Goal: Task Accomplishment & Management: Manage account settings

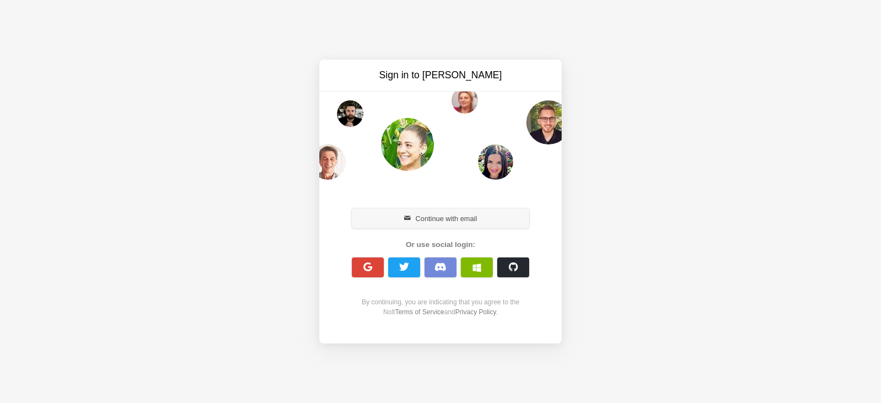
click at [451, 220] on button "Continue with email" at bounding box center [440, 218] width 177 height 20
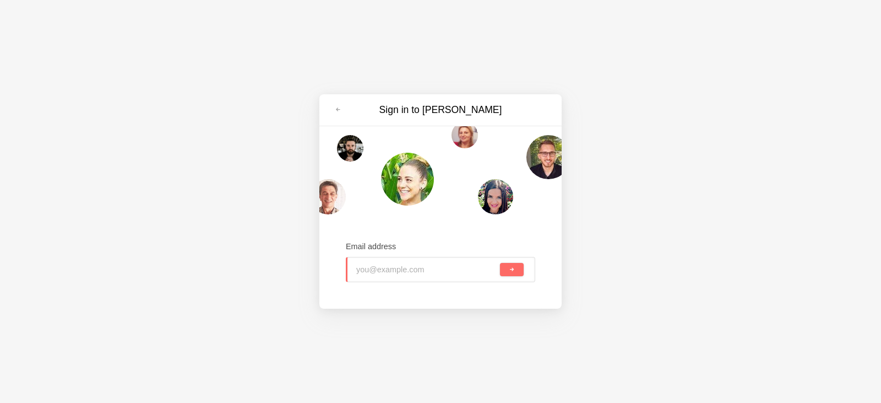
type input "account@fatturaelettronica.pa.it"
click at [519, 273] on button "submit" at bounding box center [512, 269] width 24 height 13
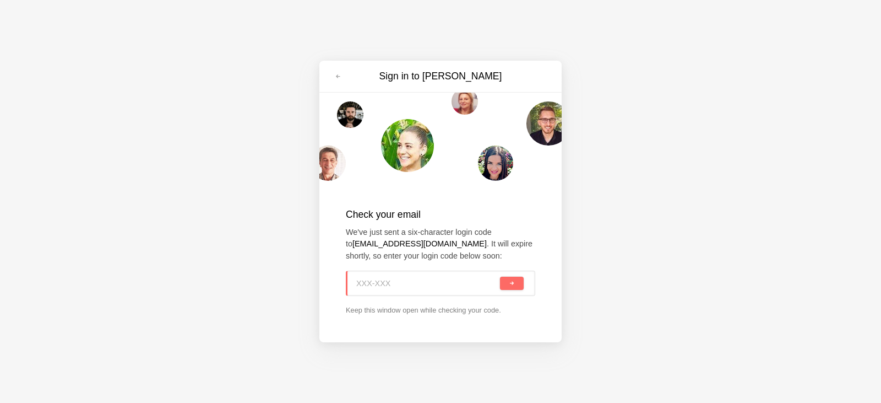
paste input "QB7-PYZ"
type input "QB7-PYZ"
click at [512, 290] on div "QB7-PYZ" at bounding box center [440, 282] width 189 height 25
click at [511, 285] on span "submit" at bounding box center [512, 283] width 6 height 6
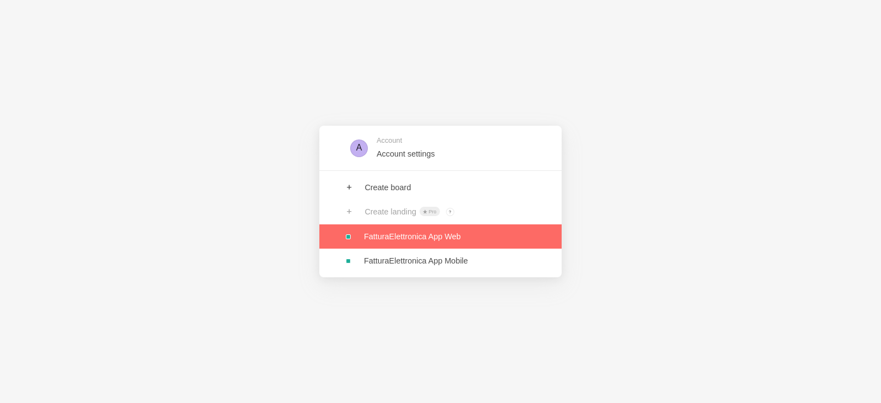
click at [397, 245] on link at bounding box center [440, 236] width 242 height 24
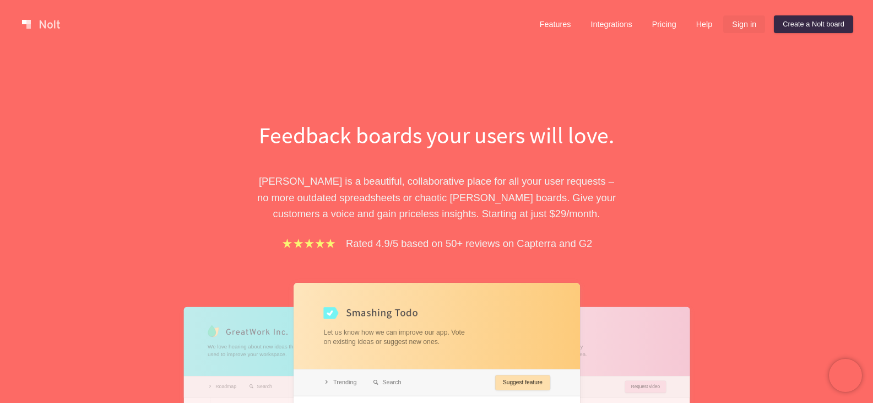
click at [752, 28] on link "Sign in" at bounding box center [744, 24] width 42 height 18
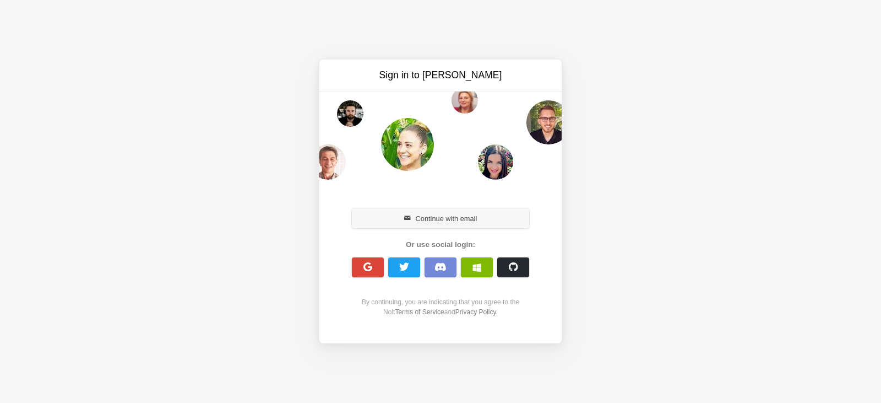
click at [432, 221] on button "Continue with email" at bounding box center [440, 218] width 177 height 20
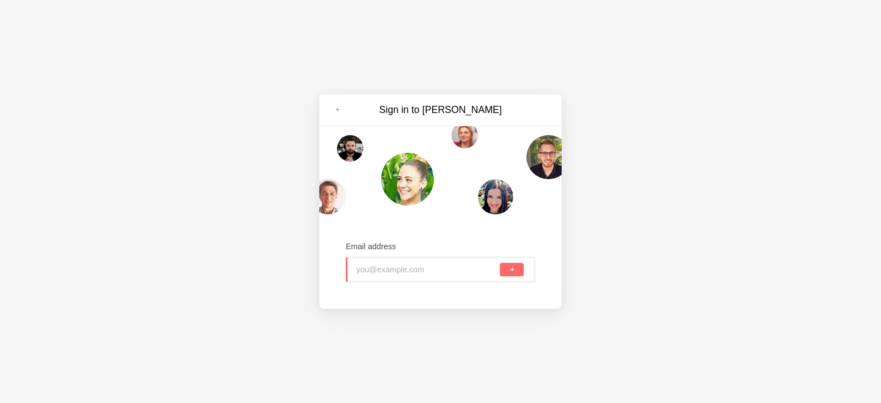
click at [407, 264] on input "email" at bounding box center [427, 269] width 142 height 24
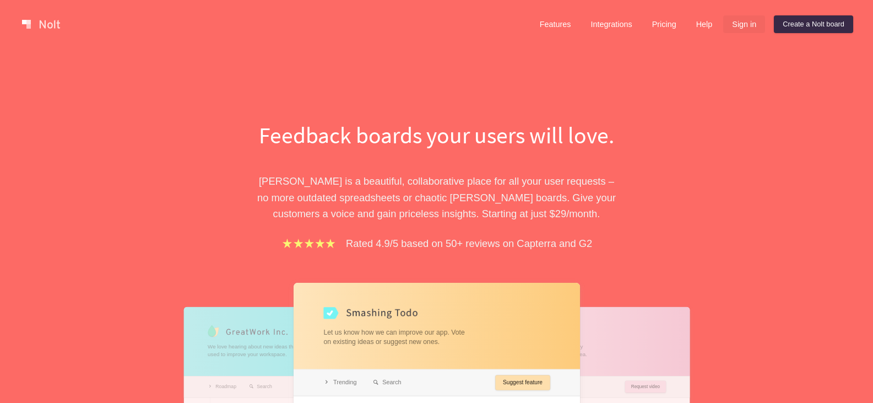
click at [747, 23] on link "Sign in" at bounding box center [744, 24] width 42 height 18
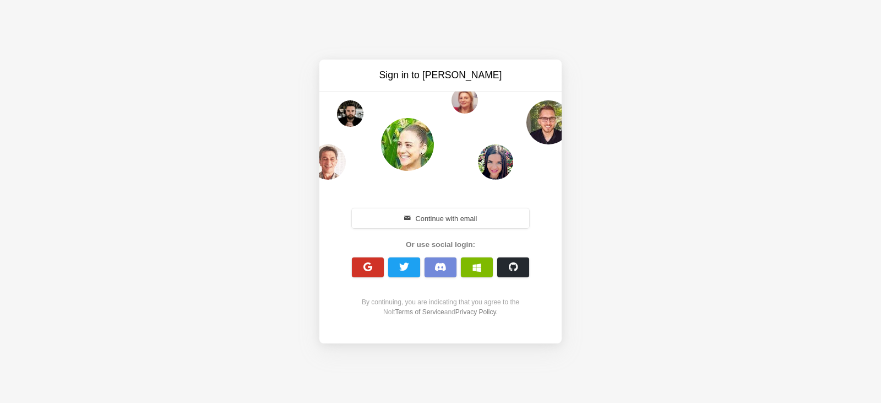
click at [376, 272] on button "button" at bounding box center [368, 267] width 32 height 20
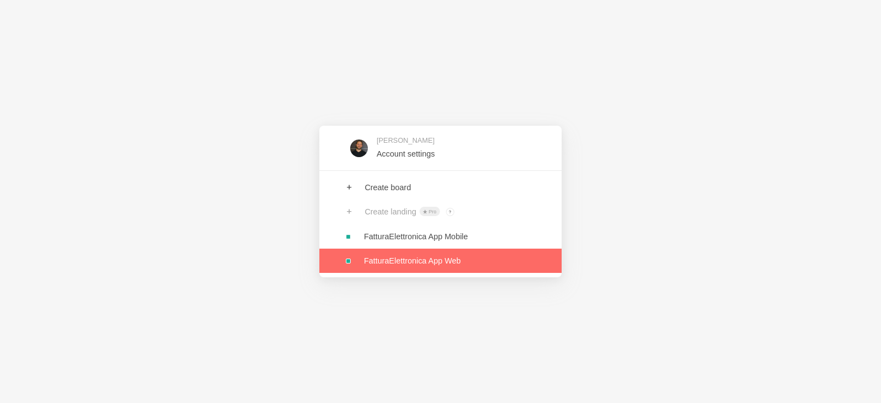
click at [438, 259] on link at bounding box center [440, 260] width 242 height 24
